Goal: Transaction & Acquisition: Register for event/course

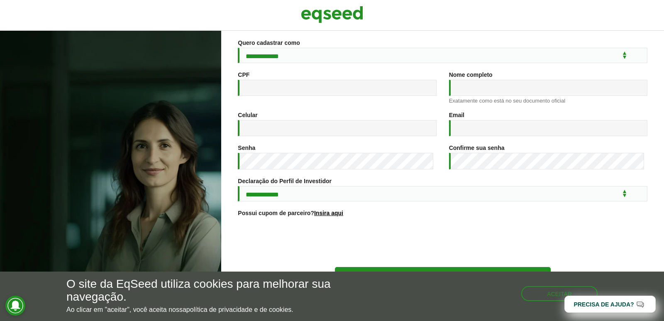
scroll to position [83, 0]
click at [281, 50] on select "**********" at bounding box center [443, 54] width 410 height 15
select select "***"
click at [238, 47] on select "**********" at bounding box center [443, 54] width 410 height 15
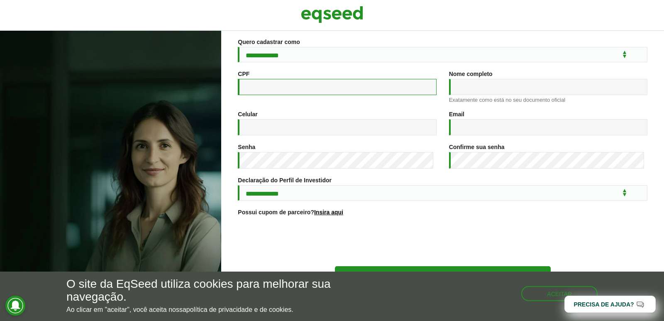
click at [273, 89] on input "CPF *" at bounding box center [337, 87] width 198 height 16
type input "**********"
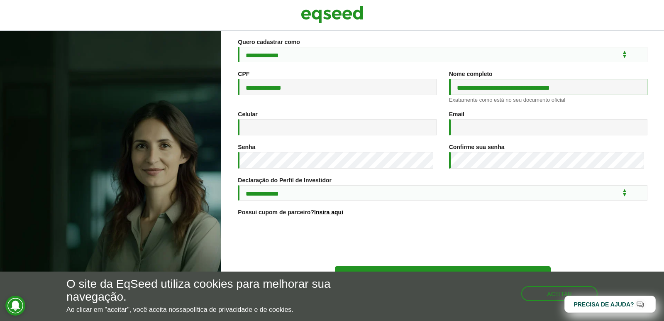
type input "**********"
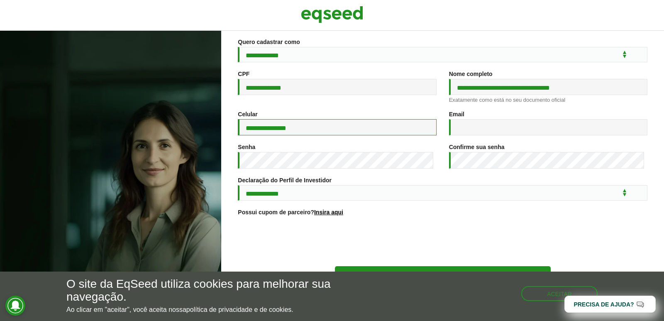
type input "**********"
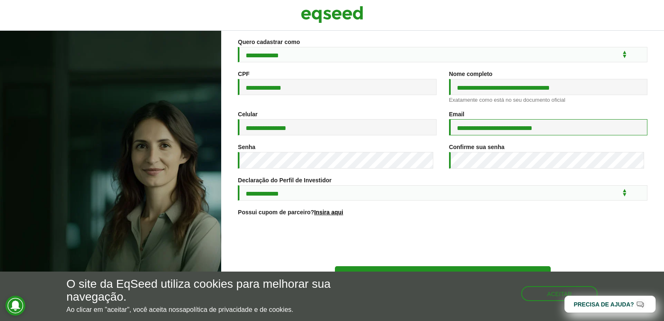
type input "**********"
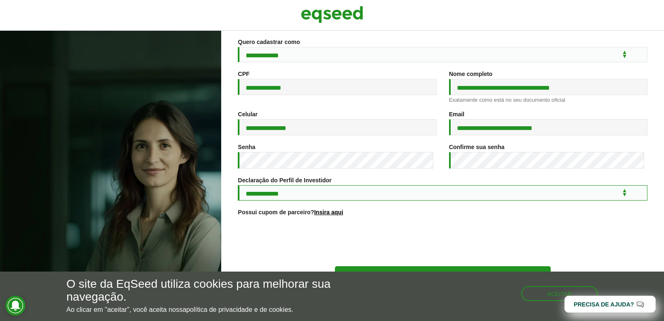
click at [332, 200] on select "**********" at bounding box center [443, 192] width 410 height 15
select select "***"
click at [238, 186] on select "**********" at bounding box center [443, 192] width 410 height 15
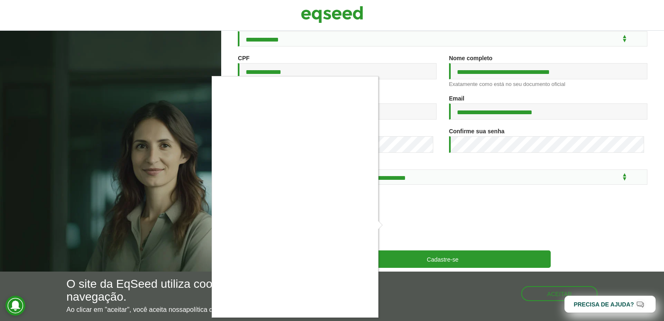
click at [440, 261] on div at bounding box center [332, 160] width 664 height 321
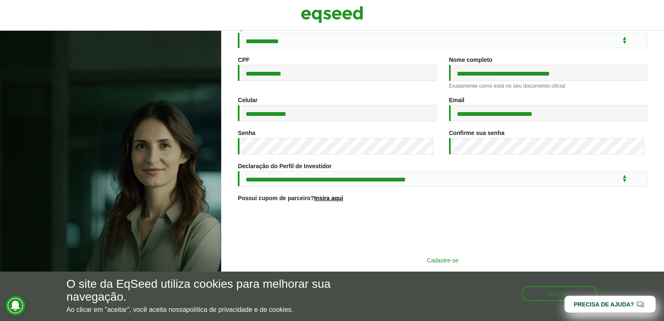
scroll to position [100, 0]
click at [428, 259] on button "Cadastre-se" at bounding box center [443, 260] width 216 height 16
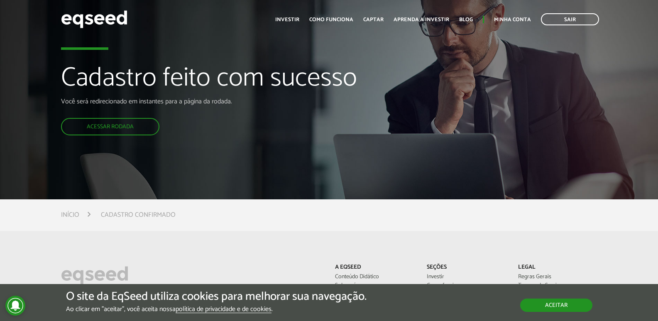
click at [547, 303] on button "Aceitar" at bounding box center [556, 304] width 72 height 13
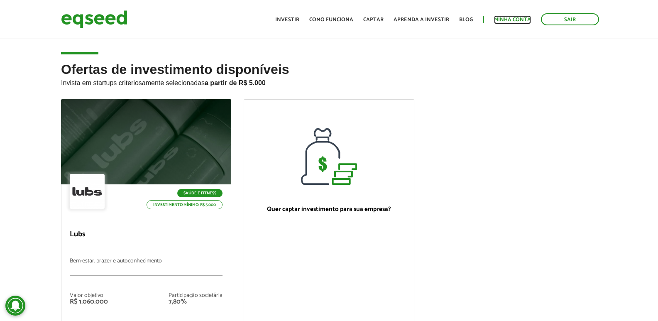
click at [509, 18] on link "Minha conta" at bounding box center [512, 19] width 37 height 5
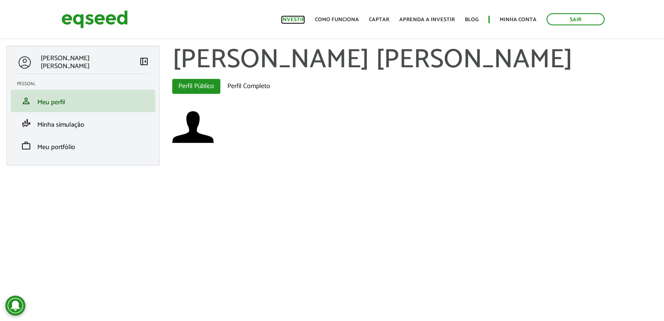
click at [300, 17] on link "Investir" at bounding box center [293, 19] width 24 height 5
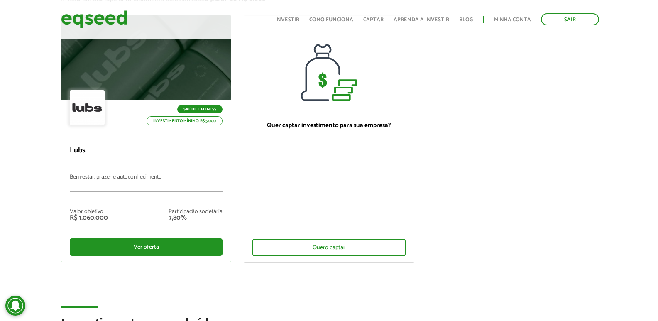
scroll to position [83, 0]
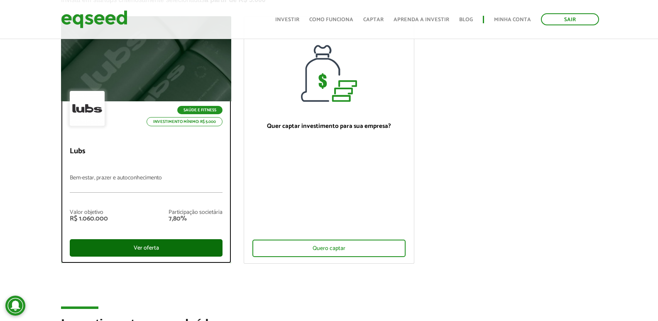
click at [137, 244] on div "Ver oferta" at bounding box center [146, 247] width 153 height 17
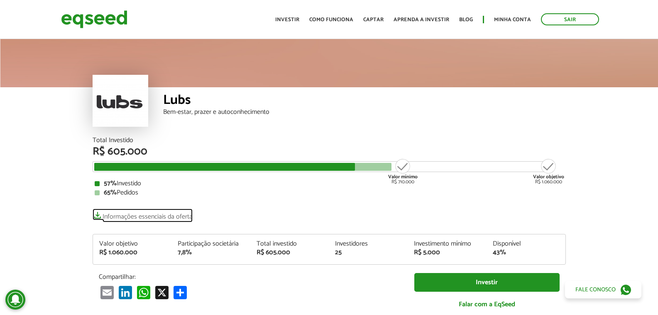
click at [129, 217] on link "Informações essenciais da oferta" at bounding box center [143, 214] width 100 height 12
click at [291, 21] on link "Investir" at bounding box center [287, 19] width 24 height 5
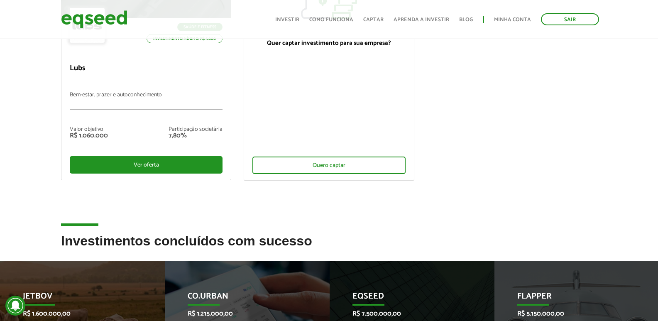
scroll to position [374, 0]
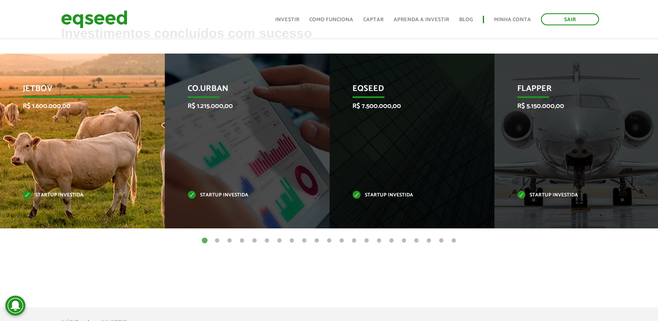
click at [89, 149] on div "JetBov R$ 1.600.000,00 Startup investida" at bounding box center [76, 141] width 152 height 175
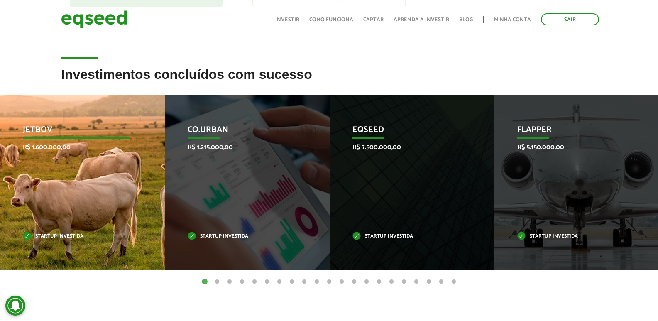
scroll to position [332, 0]
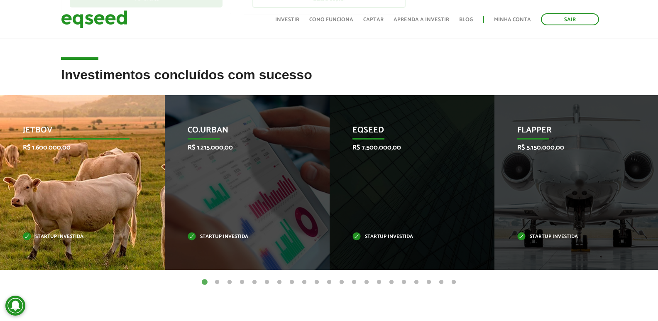
click at [33, 127] on p "JetBov" at bounding box center [76, 132] width 107 height 14
click at [39, 149] on p "R$ 1.600.000,00" at bounding box center [76, 148] width 107 height 8
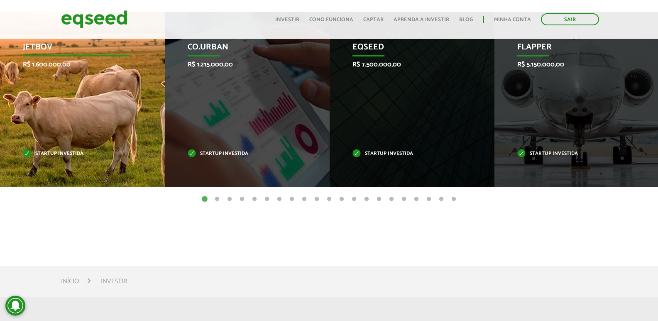
click at [71, 155] on p "Startup investida" at bounding box center [76, 153] width 107 height 5
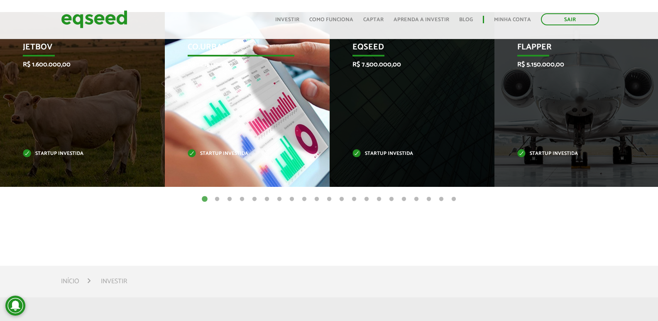
click at [251, 147] on div "Co.Urban R$ 1.215.000,00 Startup investida" at bounding box center [241, 99] width 152 height 175
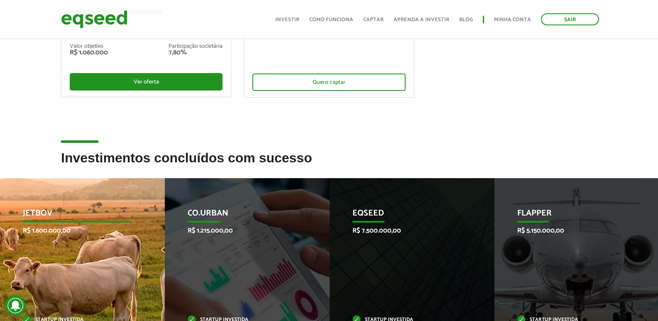
click at [76, 214] on p "JetBov" at bounding box center [76, 215] width 107 height 14
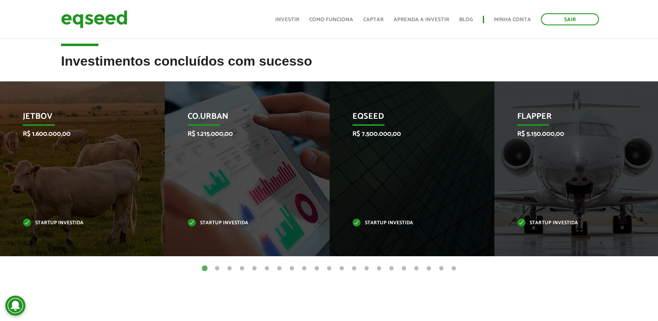
scroll to position [374, 0]
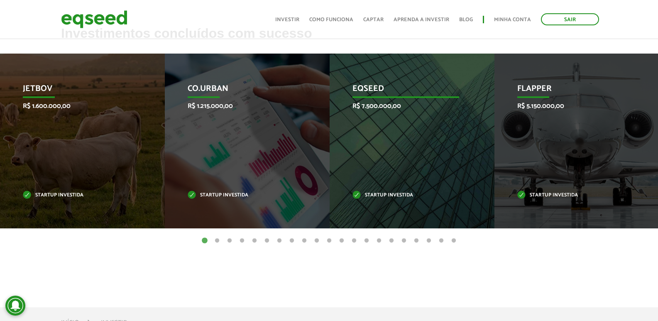
click at [379, 127] on div "EqSeed R$ 7.500.000,00 Startup investida" at bounding box center [406, 141] width 152 height 175
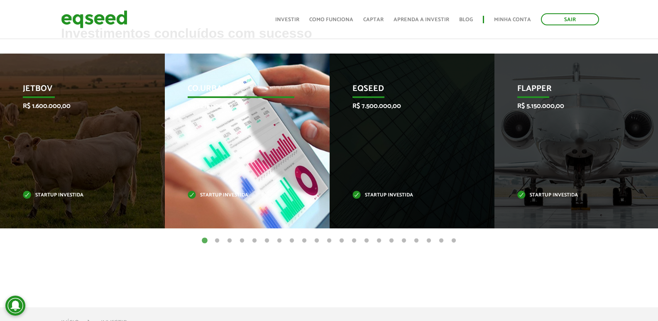
click at [203, 197] on p "Startup investida" at bounding box center [241, 195] width 107 height 5
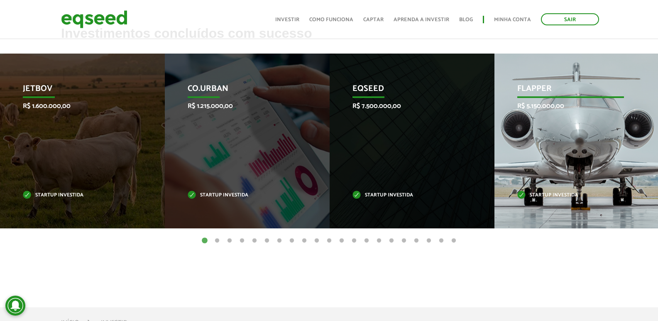
click at [549, 195] on p "Startup investida" at bounding box center [570, 195] width 107 height 5
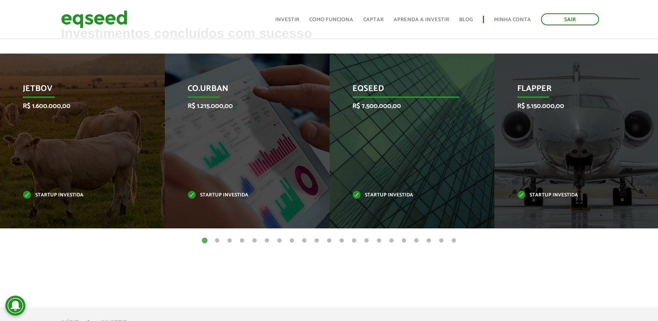
click at [369, 193] on p "Startup investida" at bounding box center [405, 195] width 107 height 5
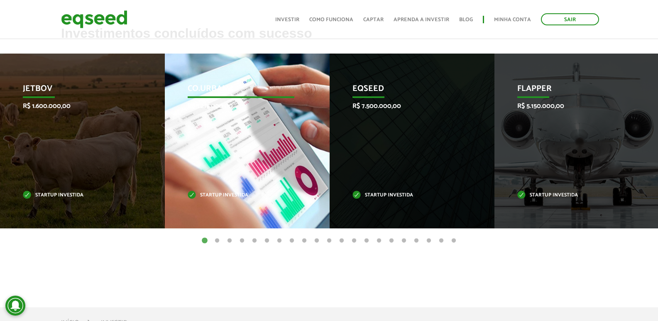
click at [217, 189] on div "Co.Urban R$ 1.215.000,00 Startup investida" at bounding box center [241, 141] width 152 height 175
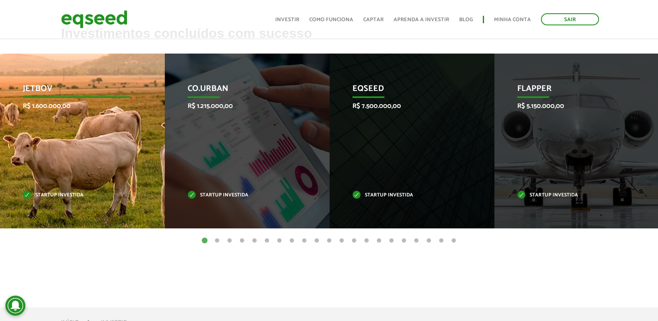
click at [83, 182] on div "JetBov R$ 1.600.000,00 Startup investida" at bounding box center [76, 141] width 152 height 175
click at [34, 90] on p "JetBov" at bounding box center [76, 91] width 107 height 14
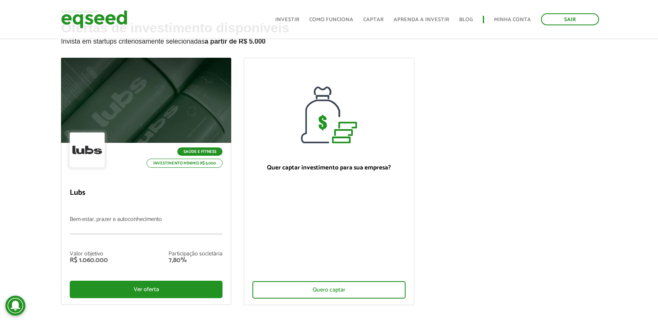
scroll to position [0, 0]
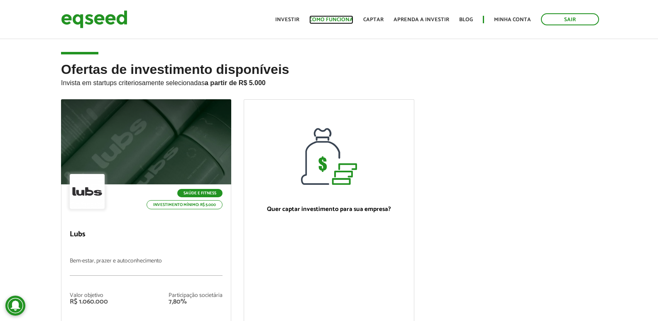
click at [339, 17] on link "Como funciona" at bounding box center [331, 19] width 44 height 5
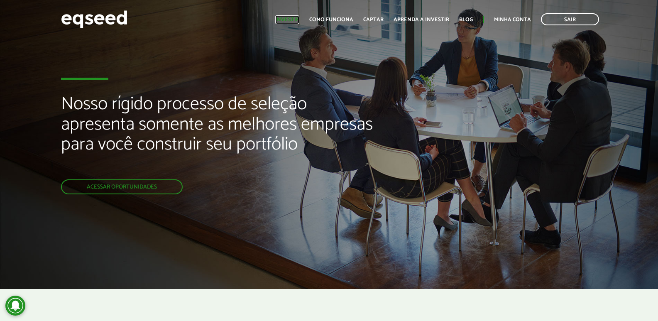
click at [293, 17] on link "Investir" at bounding box center [287, 19] width 24 height 5
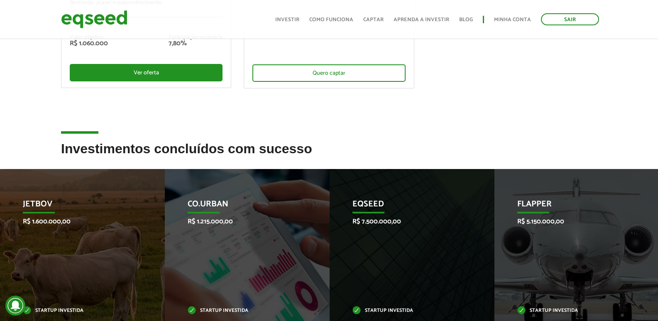
scroll to position [466, 0]
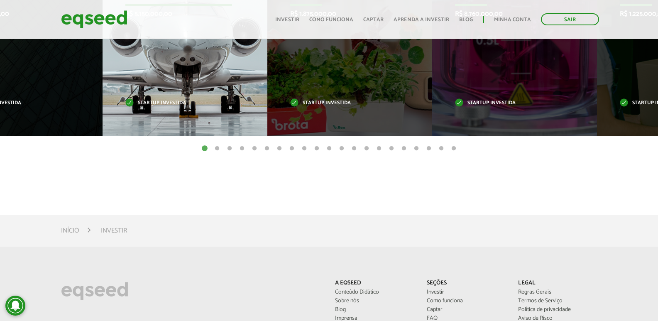
drag, startPoint x: 542, startPoint y: 102, endPoint x: 153, endPoint y: 108, distance: 389.8
click at [153, 108] on div "Flapper R$ 5.150.000,00 Startup investida" at bounding box center [179, 48] width 152 height 175
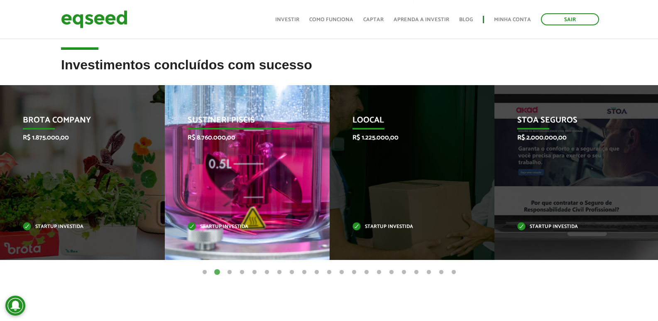
scroll to position [341, 0]
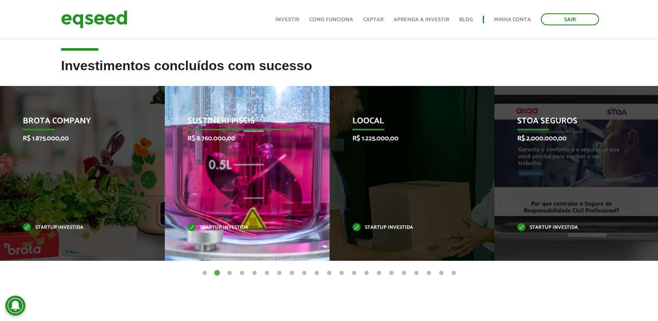
click at [253, 170] on div "Sustineri Piscis R$ 8.760.000,00 Startup investida" at bounding box center [241, 173] width 152 height 175
click at [227, 117] on p "Sustineri Piscis" at bounding box center [241, 123] width 107 height 14
click at [225, 222] on div "Sustineri Piscis R$ 8.760.000,00 Startup investida" at bounding box center [240, 173] width 152 height 175
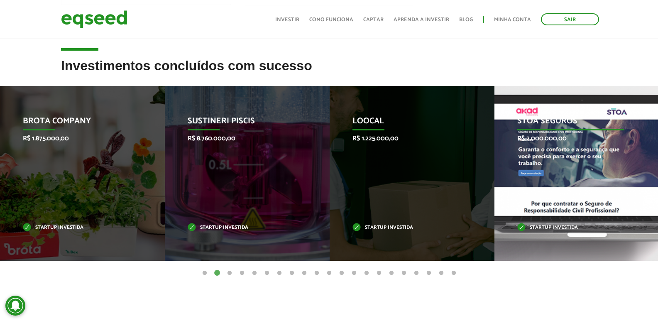
click at [544, 180] on div "STOA Seguros R$ 2.000.000,00 Startup investida" at bounding box center [570, 173] width 152 height 175
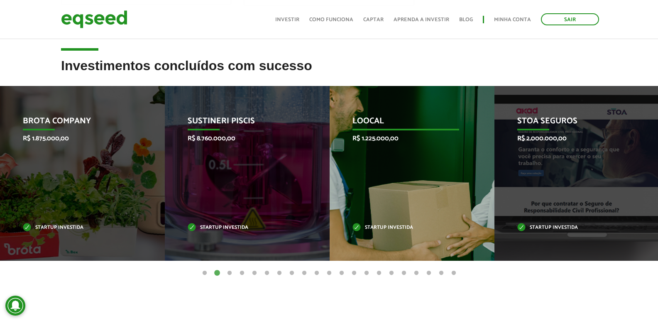
click at [419, 179] on div "Loocal R$ 1.225.000,00 Startup investida" at bounding box center [406, 173] width 152 height 175
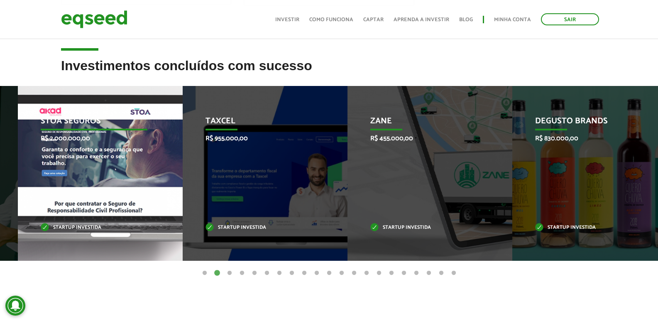
drag, startPoint x: 590, startPoint y: 190, endPoint x: 114, endPoint y: 177, distance: 476.6
click at [114, 177] on div "STOA Seguros R$ 2.000.000,00 Startup investida" at bounding box center [94, 173] width 152 height 175
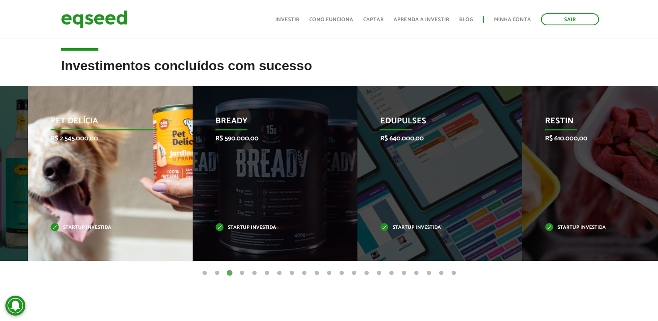
drag, startPoint x: 562, startPoint y: 178, endPoint x: 70, endPoint y: 171, distance: 491.9
click at [71, 171] on div "Pet Delícia R$ 2.545.000,00 Startup investida" at bounding box center [104, 173] width 152 height 175
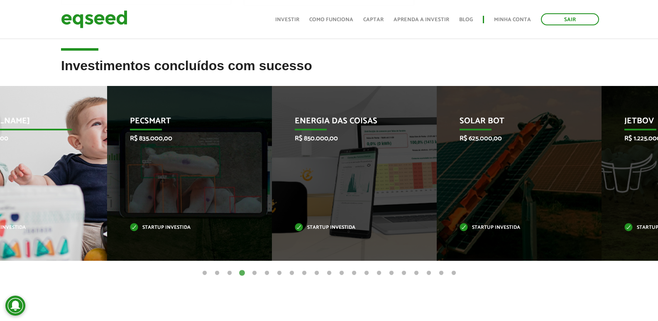
drag, startPoint x: 552, startPoint y: 174, endPoint x: 0, endPoint y: 162, distance: 552.1
click at [0, 162] on div "Jornada Mima R$ 750.000,00 Startup investida" at bounding box center [18, 173] width 152 height 175
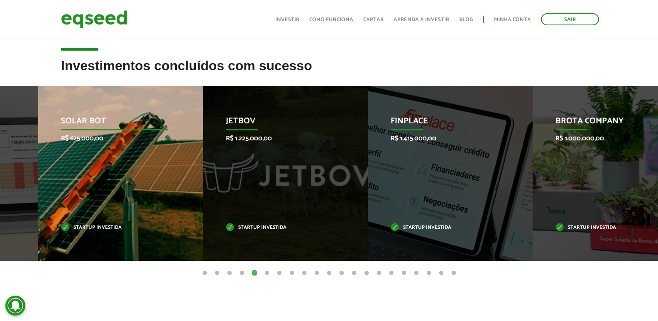
drag, startPoint x: 386, startPoint y: 191, endPoint x: 27, endPoint y: 175, distance: 359.8
click at [38, 175] on div "Solar Bot R$ 625.000,00 Startup investida" at bounding box center [114, 173] width 152 height 175
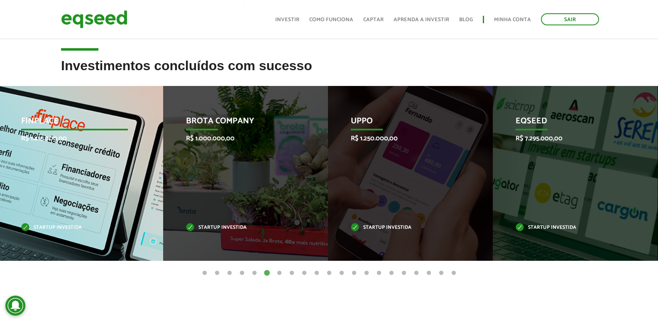
drag, startPoint x: 527, startPoint y: 199, endPoint x: 144, endPoint y: 209, distance: 382.8
click at [143, 209] on li "Finplace R$ 1.415.000,00 Startup investida" at bounding box center [80, 173] width 165 height 175
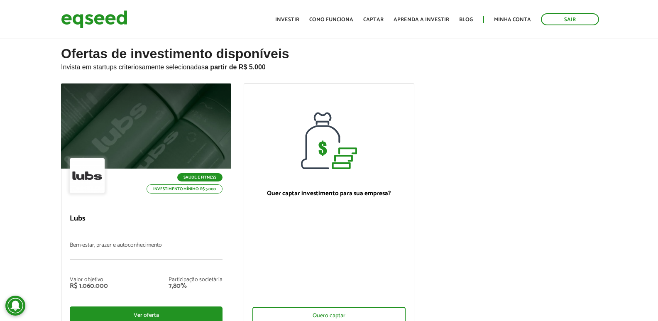
scroll to position [0, 0]
